Goal: Task Accomplishment & Management: Use online tool/utility

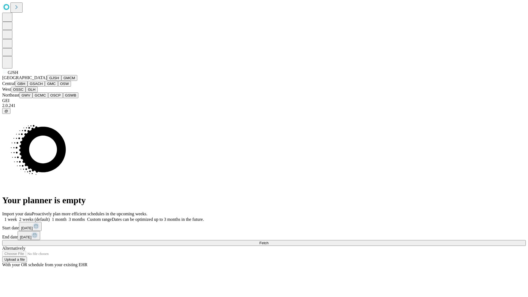
click at [47, 81] on button "GJSH" at bounding box center [54, 78] width 14 height 6
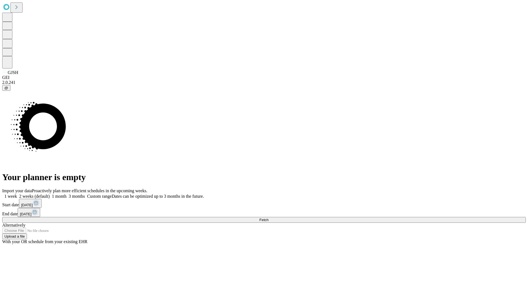
click at [67, 194] on label "1 month" at bounding box center [58, 196] width 17 height 5
click at [269, 218] on span "Fetch" at bounding box center [264, 220] width 9 height 4
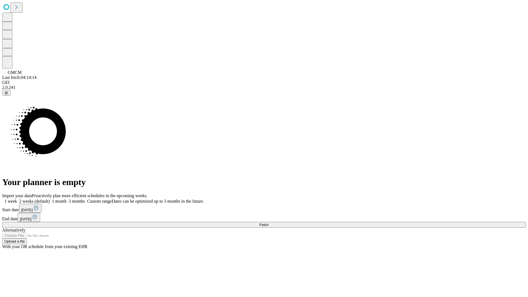
click at [67, 199] on label "1 month" at bounding box center [58, 201] width 17 height 5
click at [269, 223] on span "Fetch" at bounding box center [264, 225] width 9 height 4
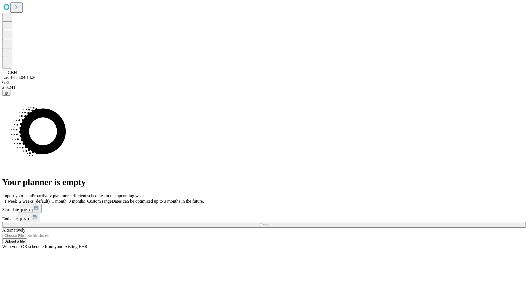
click at [67, 199] on label "1 month" at bounding box center [58, 201] width 17 height 5
click at [269, 223] on span "Fetch" at bounding box center [264, 225] width 9 height 4
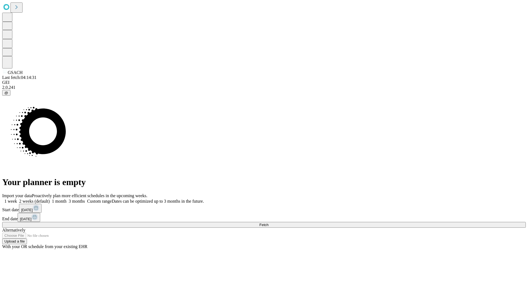
click at [269, 223] on span "Fetch" at bounding box center [264, 225] width 9 height 4
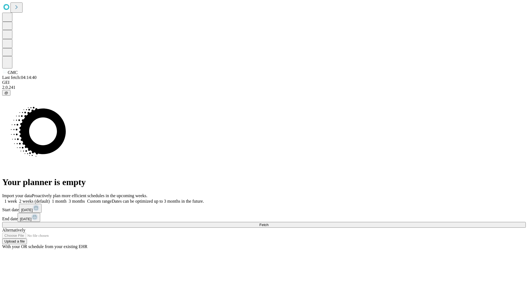
click at [67, 199] on label "1 month" at bounding box center [58, 201] width 17 height 5
click at [269, 223] on span "Fetch" at bounding box center [264, 225] width 9 height 4
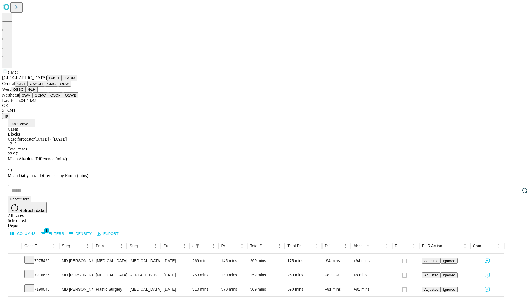
click at [58, 87] on button "OSW" at bounding box center [64, 84] width 13 height 6
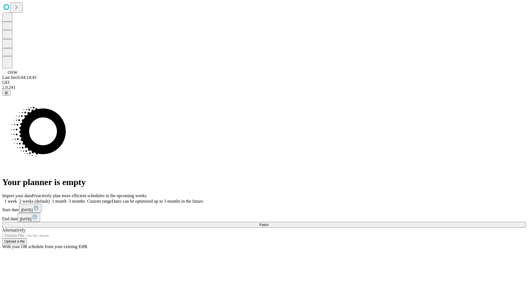
click at [67, 199] on label "1 month" at bounding box center [58, 201] width 17 height 5
click at [269, 223] on span "Fetch" at bounding box center [264, 225] width 9 height 4
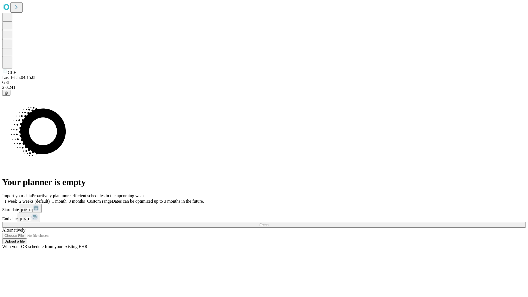
click at [67, 199] on label "1 month" at bounding box center [58, 201] width 17 height 5
click at [269, 223] on span "Fetch" at bounding box center [264, 225] width 9 height 4
